Goal: Task Accomplishment & Management: Use online tool/utility

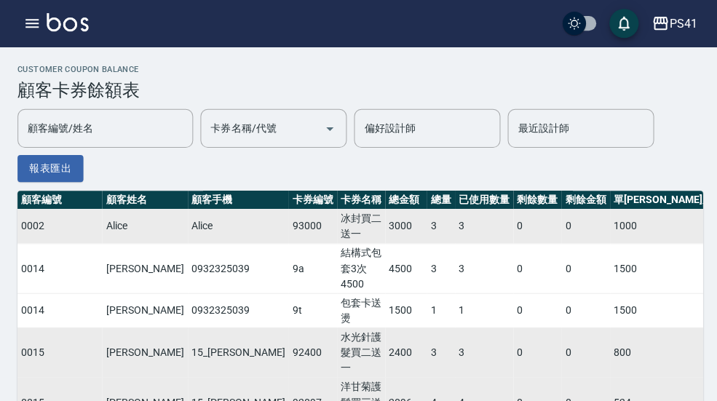
click at [425, 247] on td "3" at bounding box center [439, 266] width 28 height 49
click at [685, 19] on div "PS41" at bounding box center [680, 24] width 28 height 18
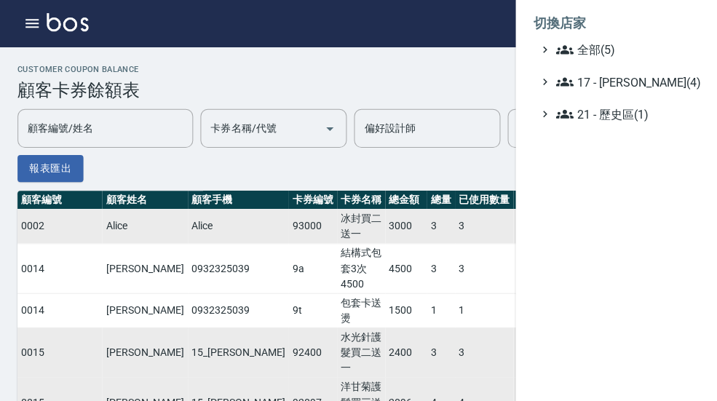
click at [613, 46] on span "全部(5)" at bounding box center [623, 49] width 140 height 17
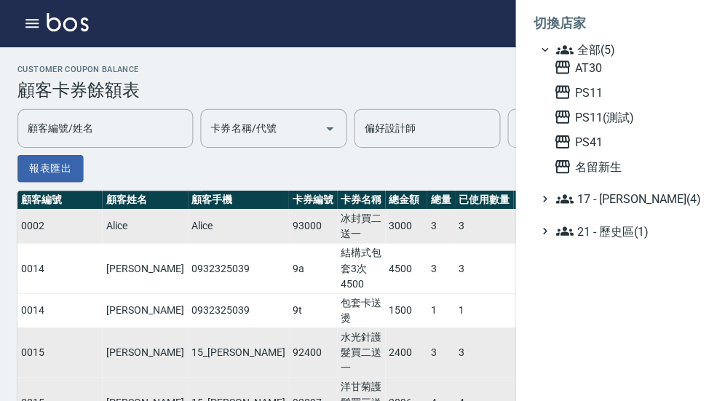
click at [589, 140] on span "PS41" at bounding box center [622, 140] width 143 height 17
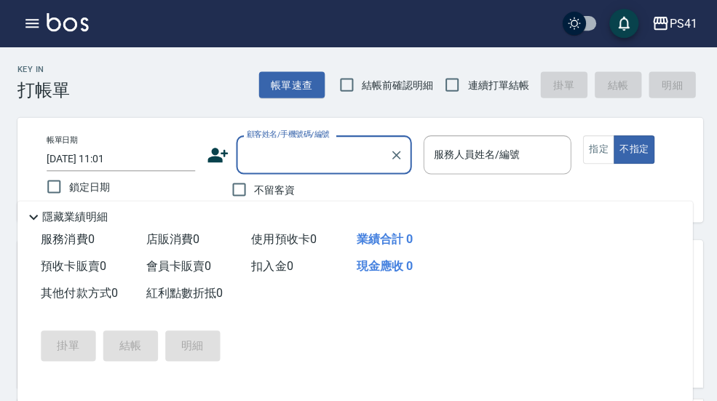
click at [32, 27] on icon "button" at bounding box center [31, 23] width 13 height 9
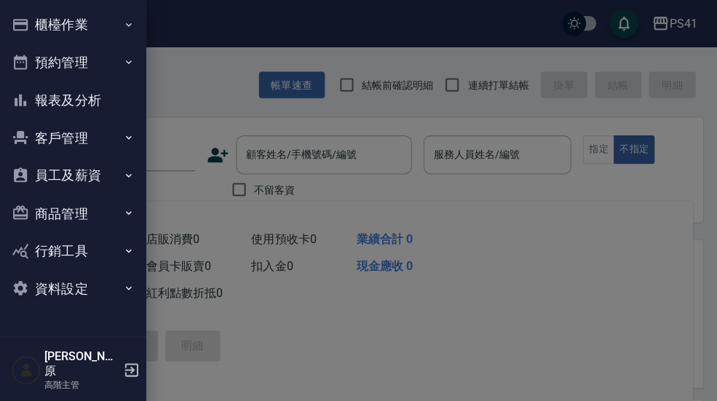
click at [113, 33] on button "櫃檯作業" at bounding box center [73, 25] width 134 height 38
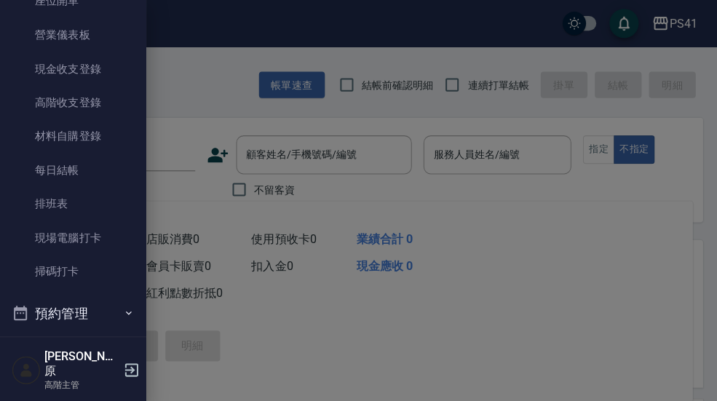
scroll to position [175, 0]
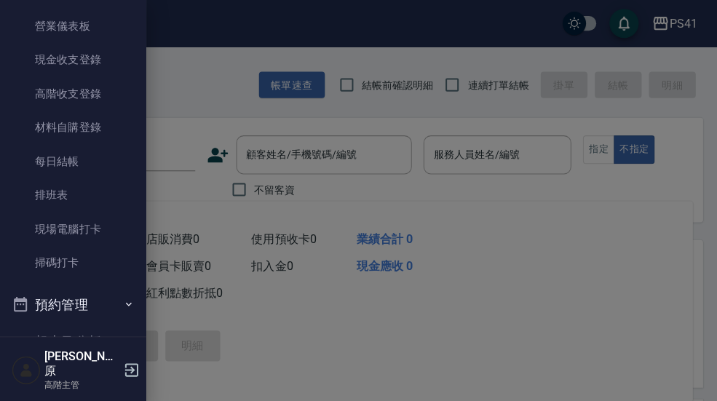
click at [102, 231] on link "現場電腦打卡" at bounding box center [73, 227] width 134 height 33
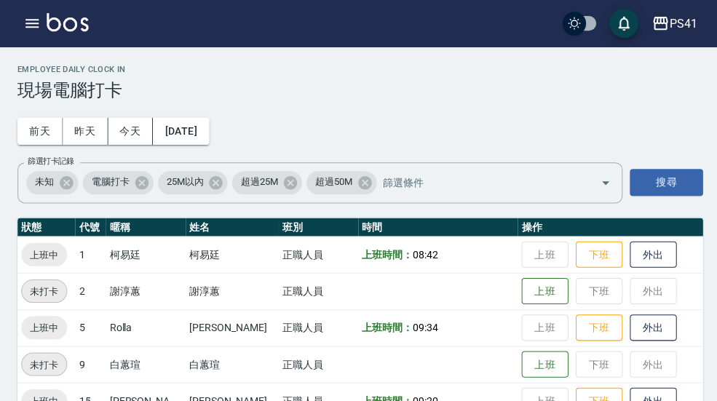
click at [673, 20] on div "PS41" at bounding box center [680, 24] width 28 height 18
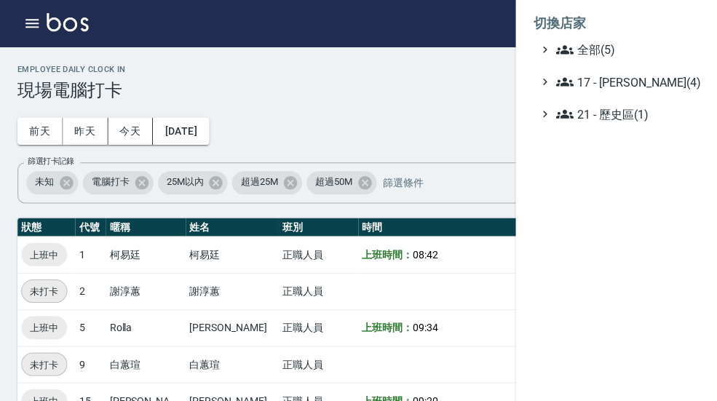
click at [621, 52] on span "全部(5)" at bounding box center [623, 49] width 140 height 17
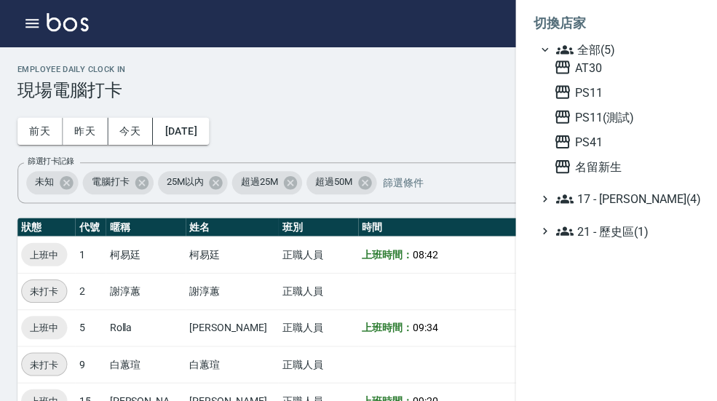
click at [610, 94] on span "PS11" at bounding box center [622, 91] width 143 height 17
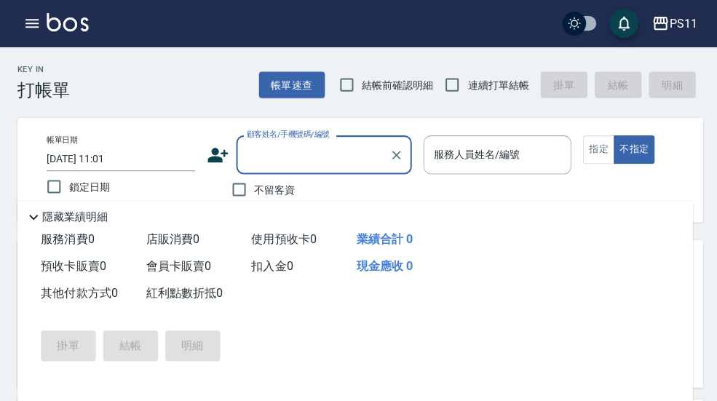
click at [37, 25] on icon "button" at bounding box center [31, 23] width 17 height 17
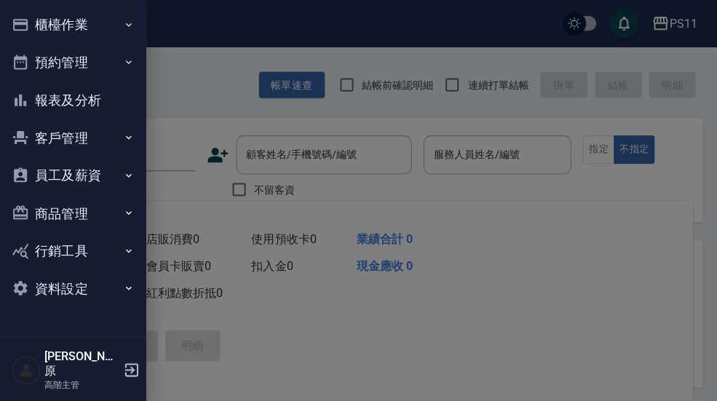
click at [131, 25] on icon "button" at bounding box center [128, 25] width 12 height 12
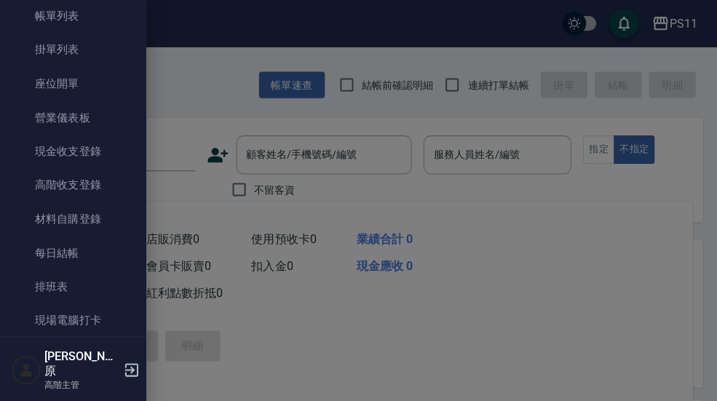
scroll to position [85, 0]
click at [95, 311] on link "現場電腦打卡" at bounding box center [73, 316] width 134 height 33
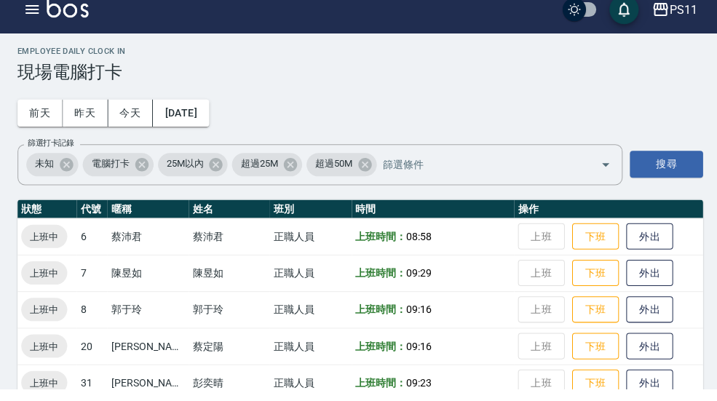
scroll to position [1, 0]
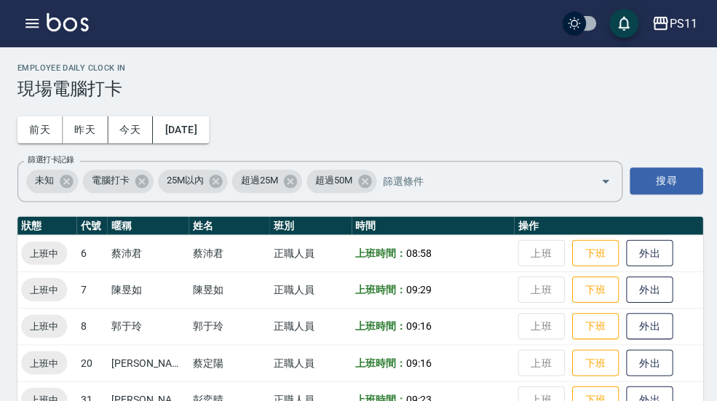
click at [671, 32] on div "PS11" at bounding box center [680, 24] width 28 height 18
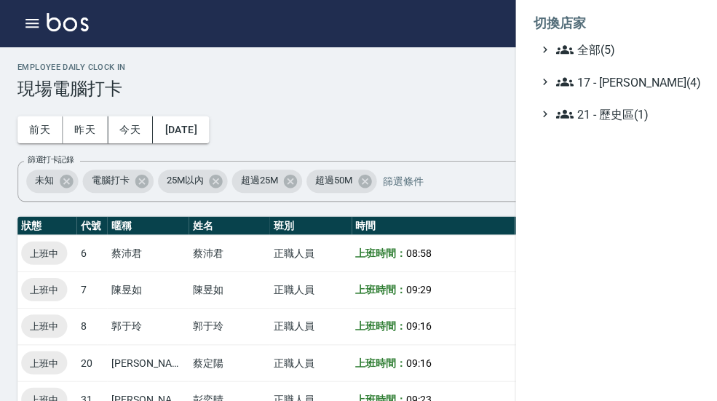
click at [628, 47] on span "全部(5)" at bounding box center [623, 49] width 140 height 17
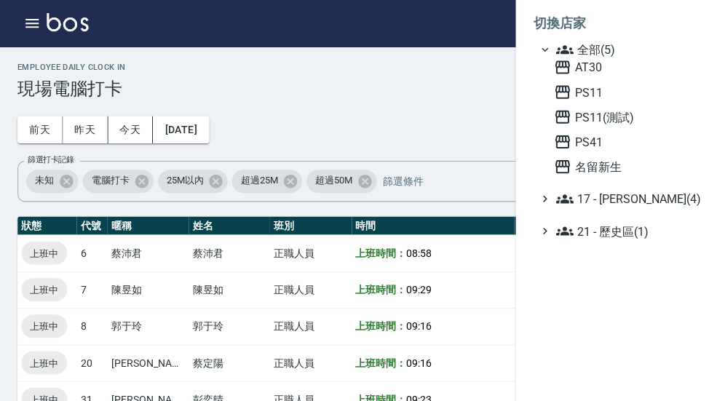
click at [617, 168] on span "名留新生" at bounding box center [622, 165] width 143 height 17
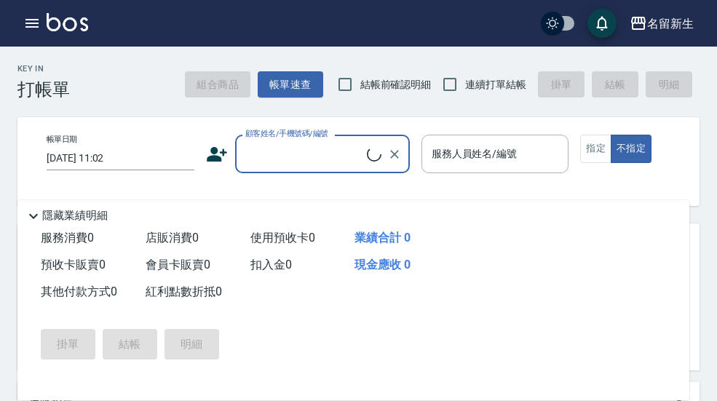
scroll to position [44, 0]
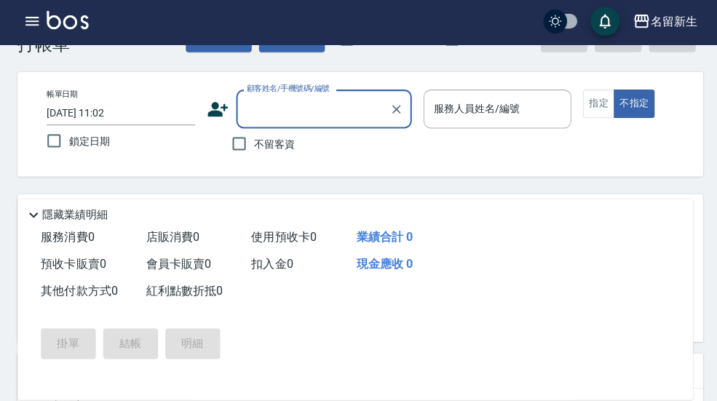
click at [33, 27] on icon "button" at bounding box center [31, 23] width 17 height 17
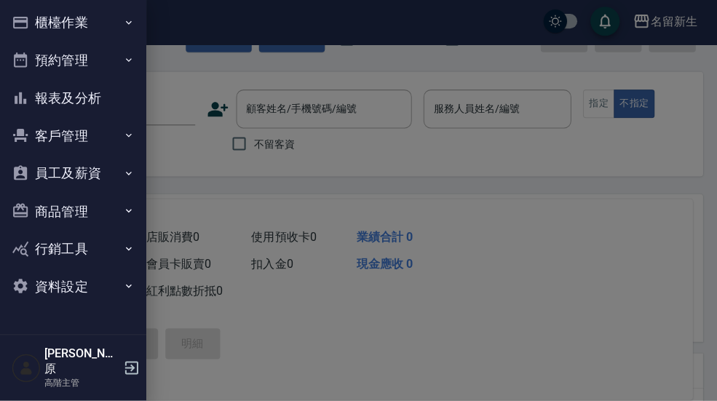
click at [124, 28] on button "櫃檯作業" at bounding box center [73, 25] width 134 height 38
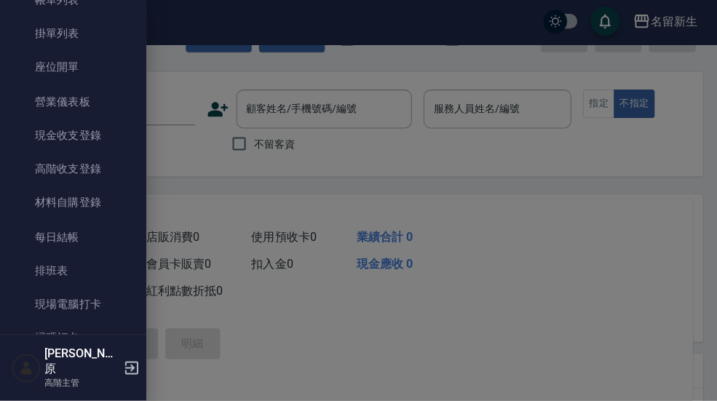
scroll to position [98, 0]
click at [102, 292] on link "現場電腦打卡" at bounding box center [73, 303] width 134 height 33
